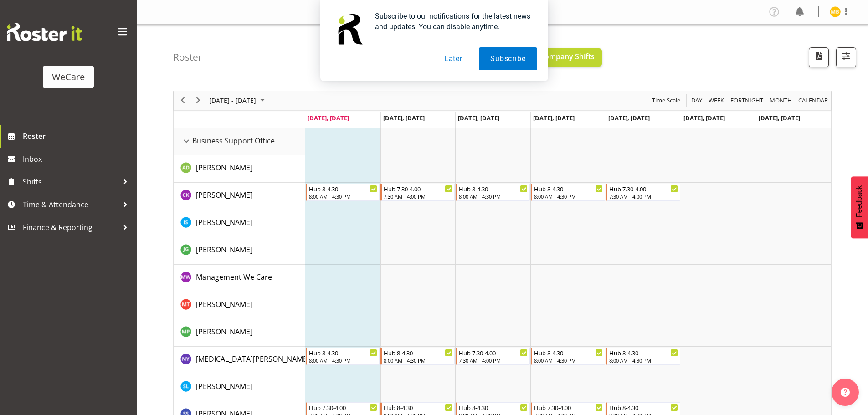
click at [457, 54] on button "Later" at bounding box center [453, 58] width 41 height 23
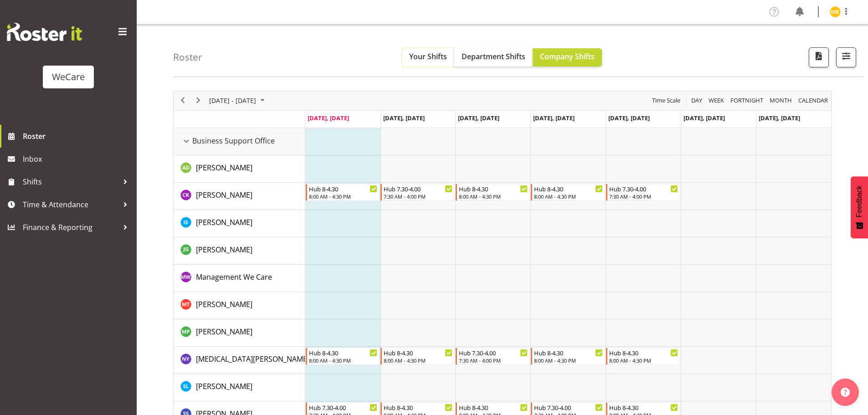
click at [431, 59] on span "Your Shifts" at bounding box center [428, 57] width 38 height 10
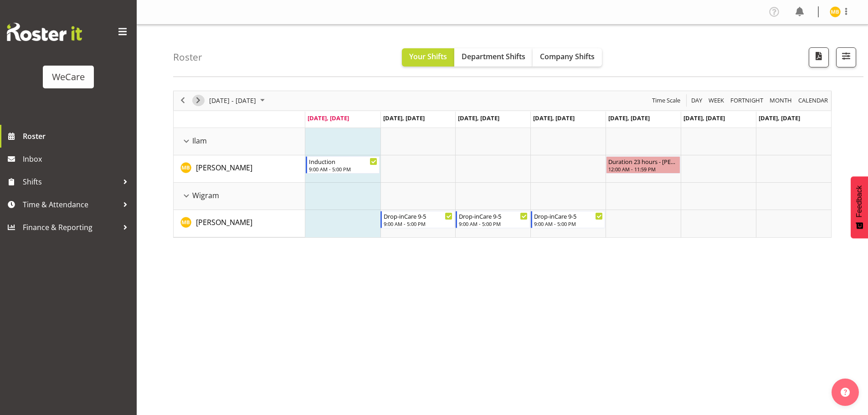
click at [199, 97] on span "Next" at bounding box center [198, 100] width 11 height 11
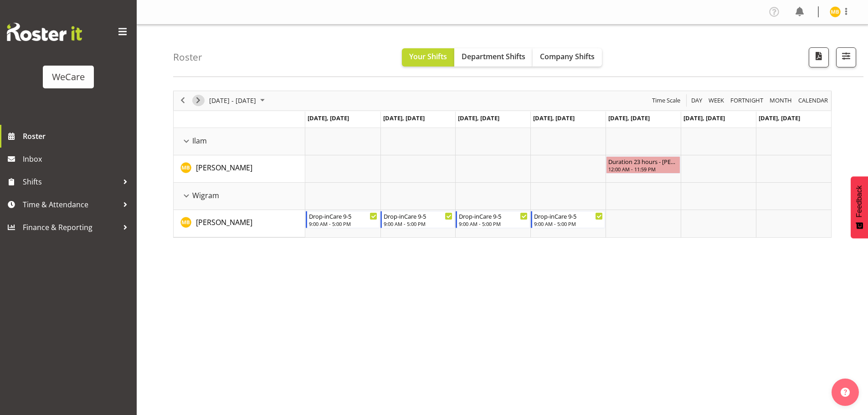
click at [201, 98] on span "Next" at bounding box center [198, 100] width 11 height 11
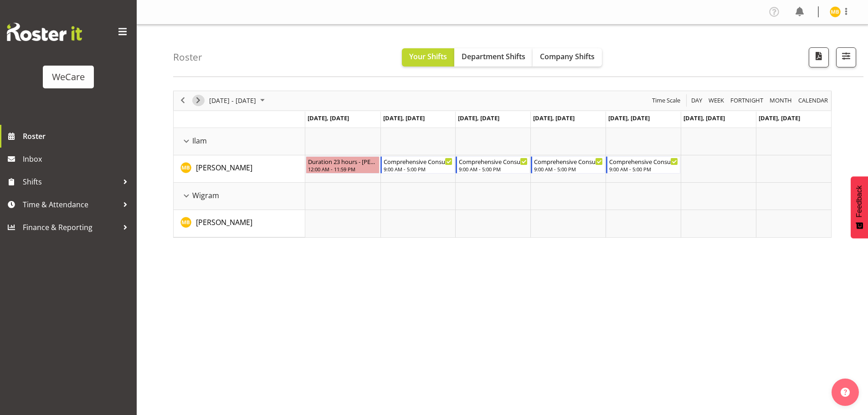
click at [202, 96] on span "Next" at bounding box center [198, 100] width 11 height 11
click at [199, 101] on span "Next" at bounding box center [198, 100] width 11 height 11
click at [199, 102] on span "Next" at bounding box center [198, 100] width 11 height 11
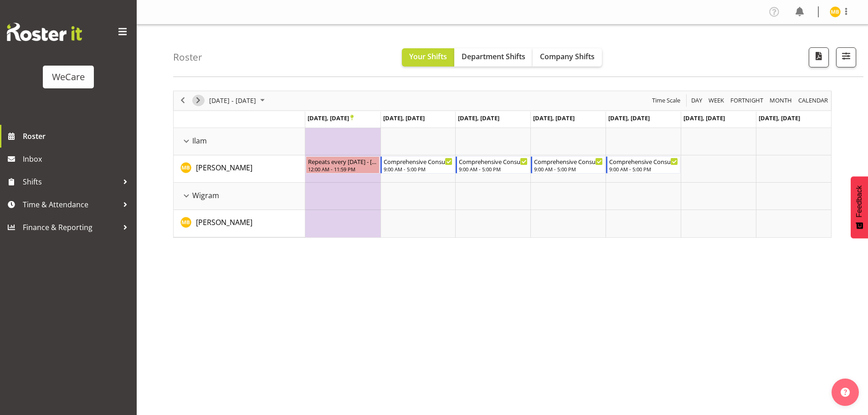
click at [199, 102] on span "Next" at bounding box center [198, 100] width 11 height 11
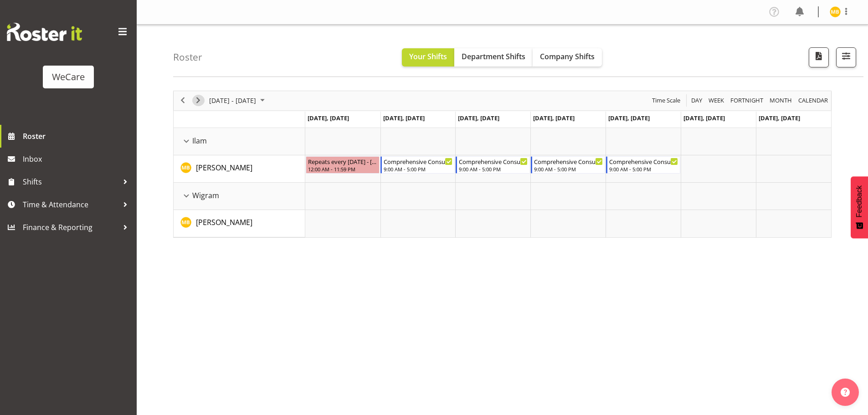
click at [199, 102] on span "Next" at bounding box center [198, 100] width 11 height 11
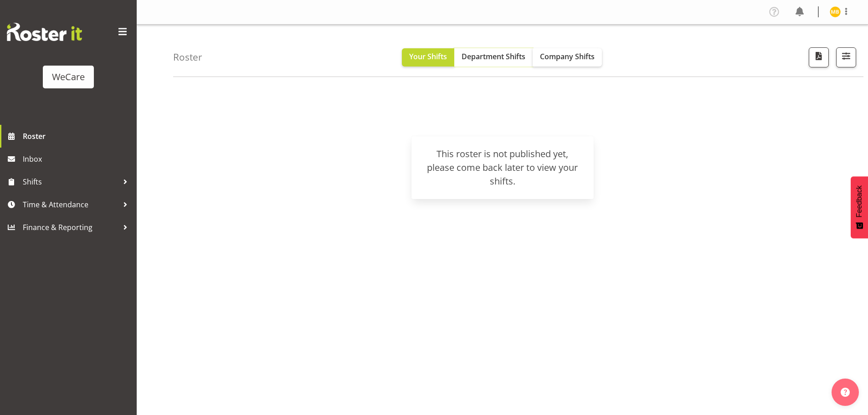
click at [483, 62] on span "Department Shifts" at bounding box center [494, 57] width 64 height 10
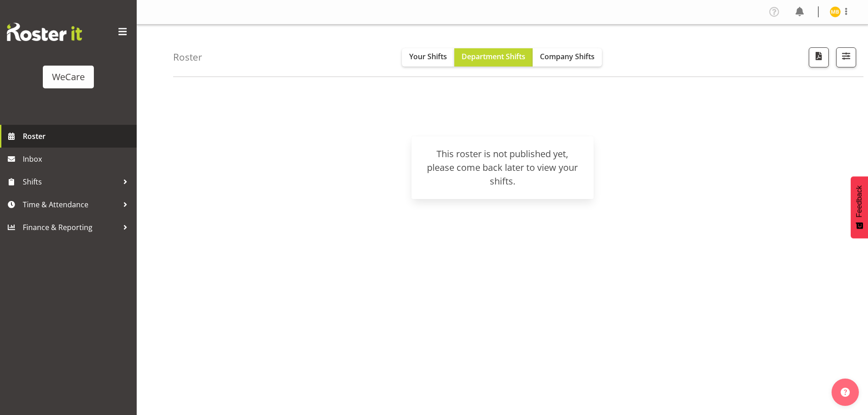
click at [52, 129] on link "Roster" at bounding box center [68, 136] width 137 height 23
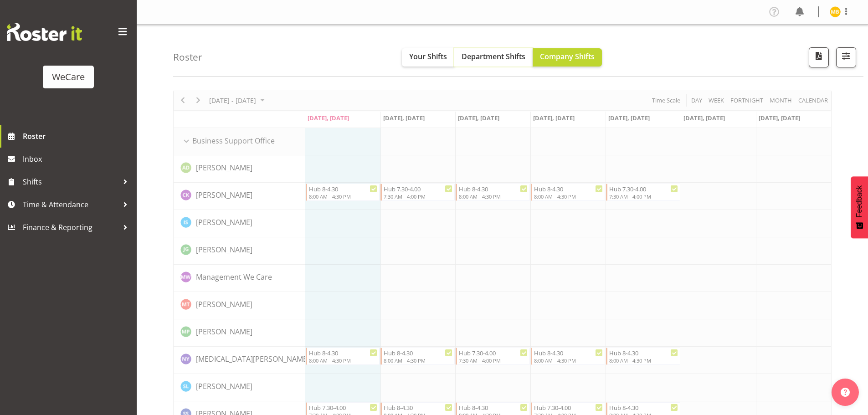
click at [489, 52] on span "Department Shifts" at bounding box center [494, 57] width 64 height 10
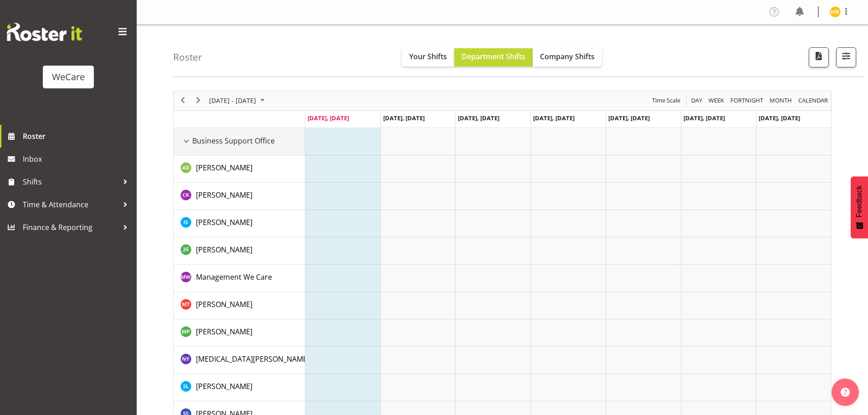
click at [184, 143] on div "Business Support Office resource" at bounding box center [186, 141] width 12 height 12
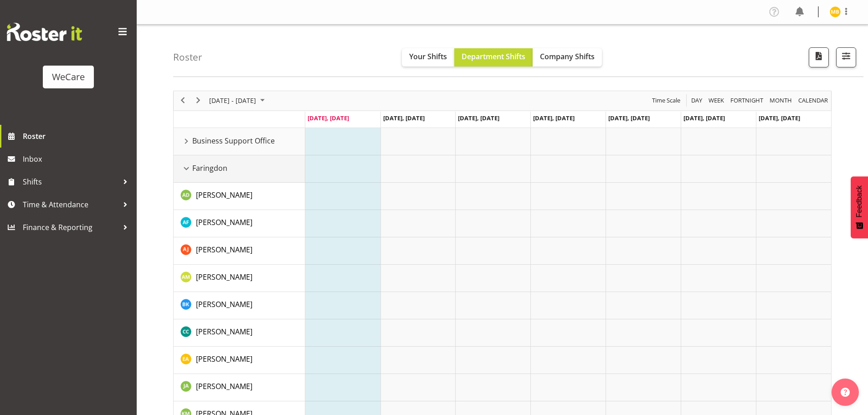
click at [186, 166] on div "Faringdon resource" at bounding box center [186, 169] width 12 height 12
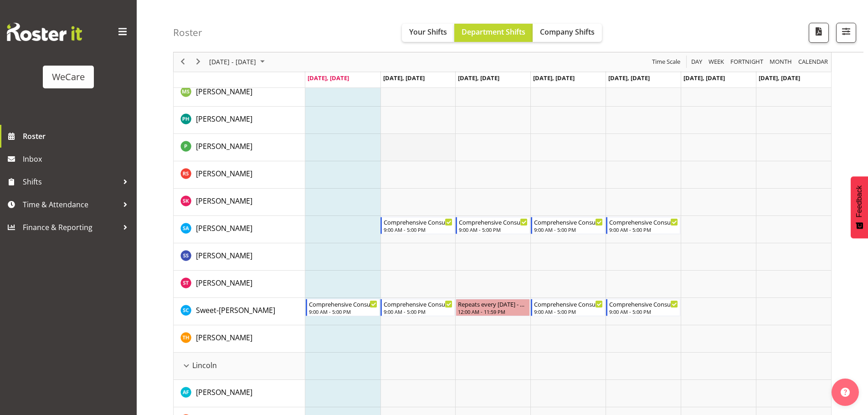
scroll to position [501, 0]
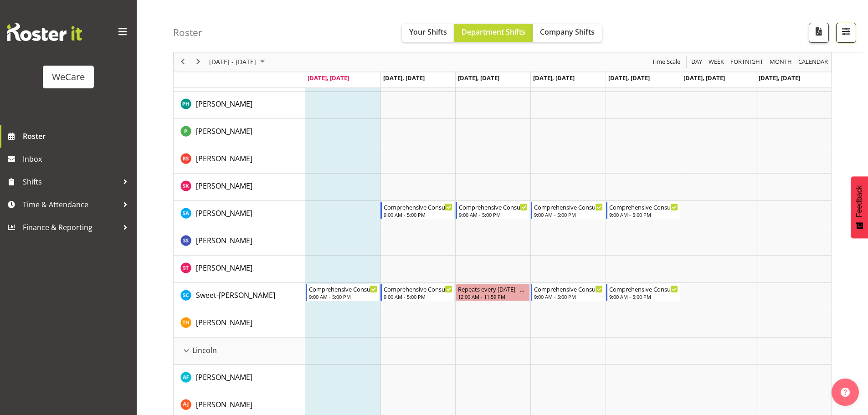
click at [848, 29] on span "button" at bounding box center [846, 32] width 12 height 12
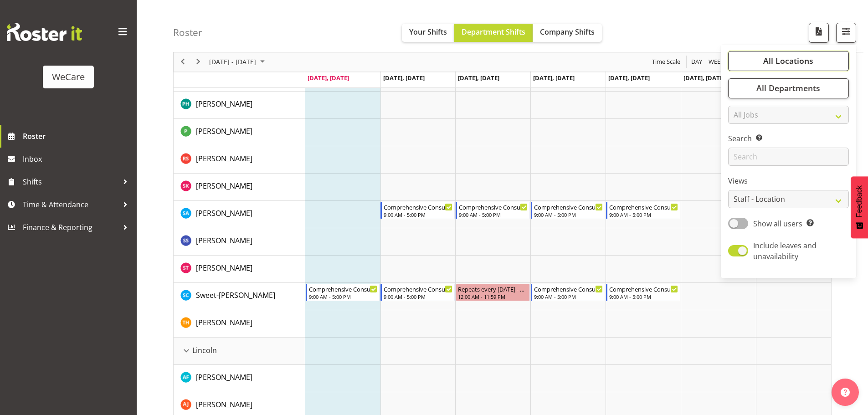
click at [798, 64] on span "All Locations" at bounding box center [788, 61] width 50 height 11
click at [850, 75] on div "All Locations Clear Business Support Office Faringdon Ilam Lincoln Riccarton Wi…" at bounding box center [788, 161] width 135 height 226
click at [788, 92] on span "All Departments" at bounding box center [789, 88] width 64 height 11
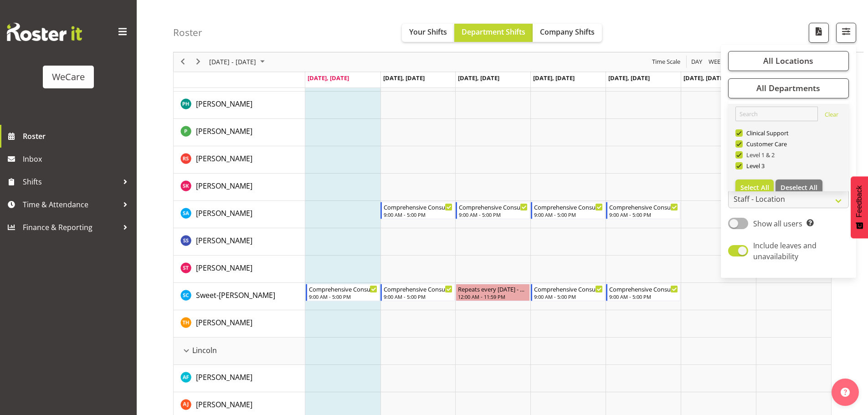
click at [743, 151] on span "Level 1 & 2" at bounding box center [759, 154] width 32 height 7
click at [742, 152] on input "Level 1 & 2" at bounding box center [739, 155] width 6 height 6
checkbox input "false"
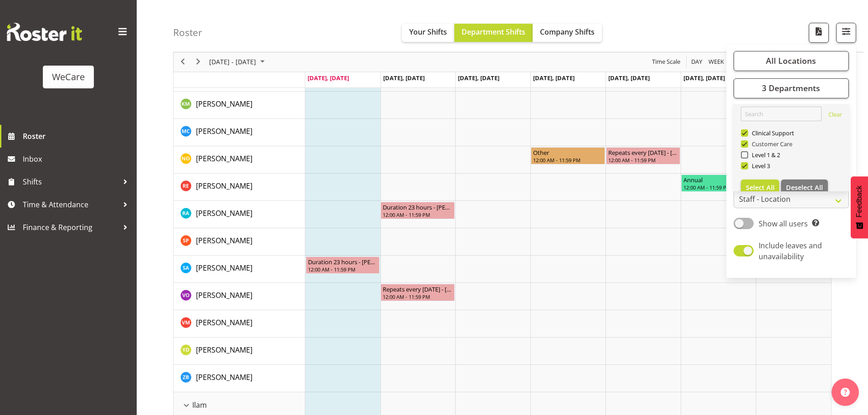
click at [744, 144] on span at bounding box center [744, 143] width 7 height 7
click at [744, 144] on input "Customer Care" at bounding box center [744, 144] width 6 height 6
checkbox input "false"
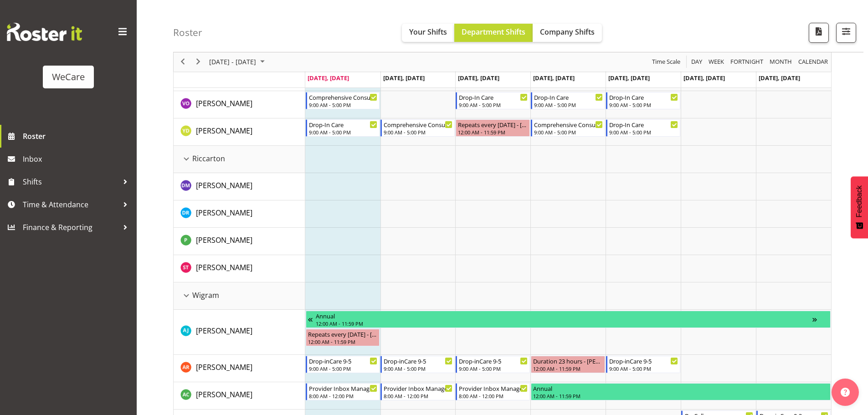
scroll to position [1048, 0]
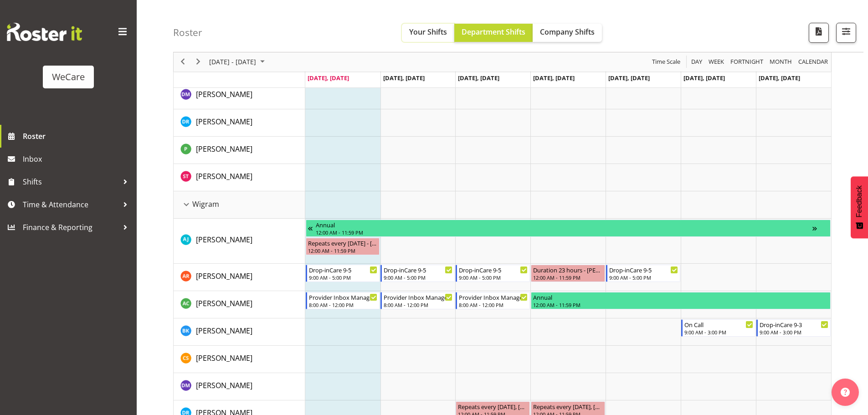
click at [422, 37] on button "Your Shifts" at bounding box center [428, 33] width 52 height 18
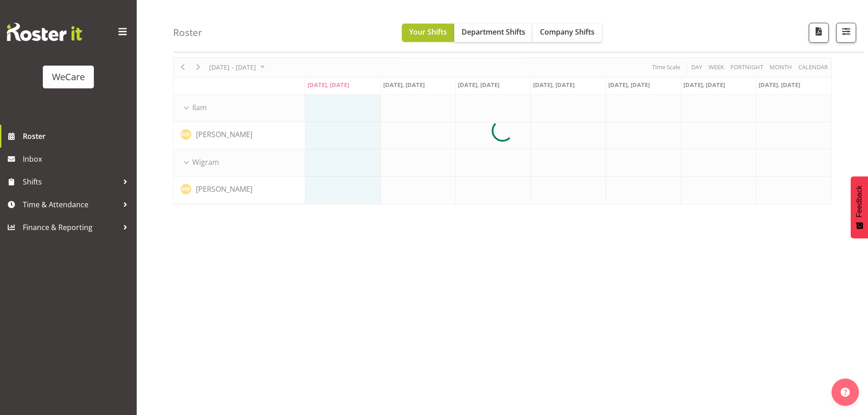
scroll to position [33, 0]
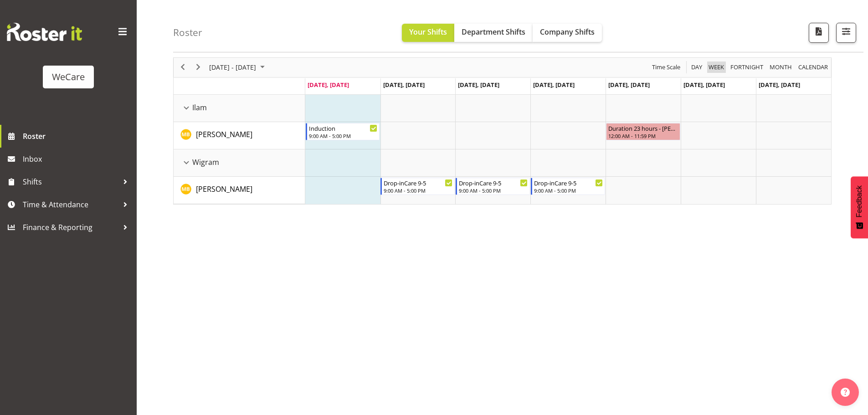
click at [709, 67] on span "Week" at bounding box center [716, 67] width 17 height 11
click at [746, 67] on span "Fortnight" at bounding box center [747, 67] width 35 height 11
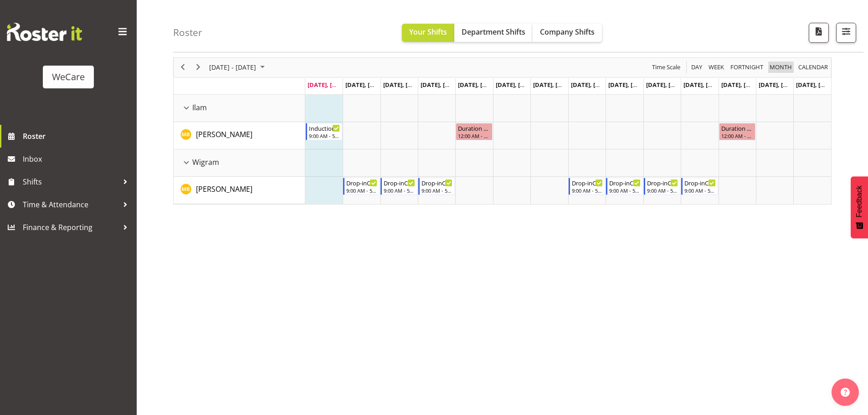
click at [771, 67] on span "Month" at bounding box center [781, 67] width 24 height 11
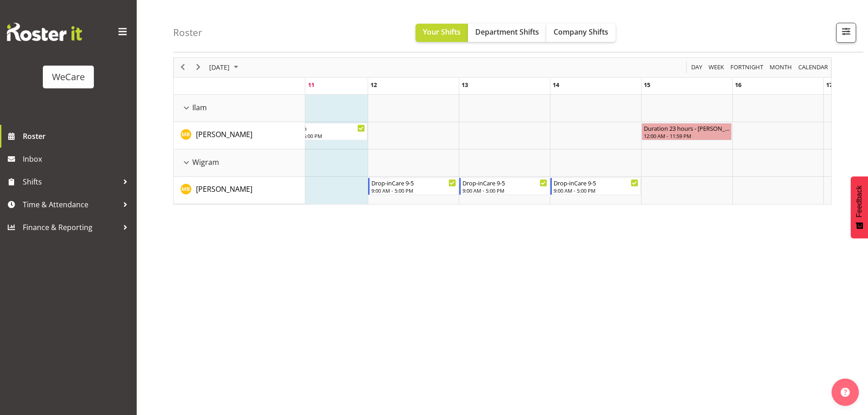
drag, startPoint x: 391, startPoint y: 207, endPoint x: 574, endPoint y: 208, distance: 182.8
